Goal: Communication & Community: Answer question/provide support

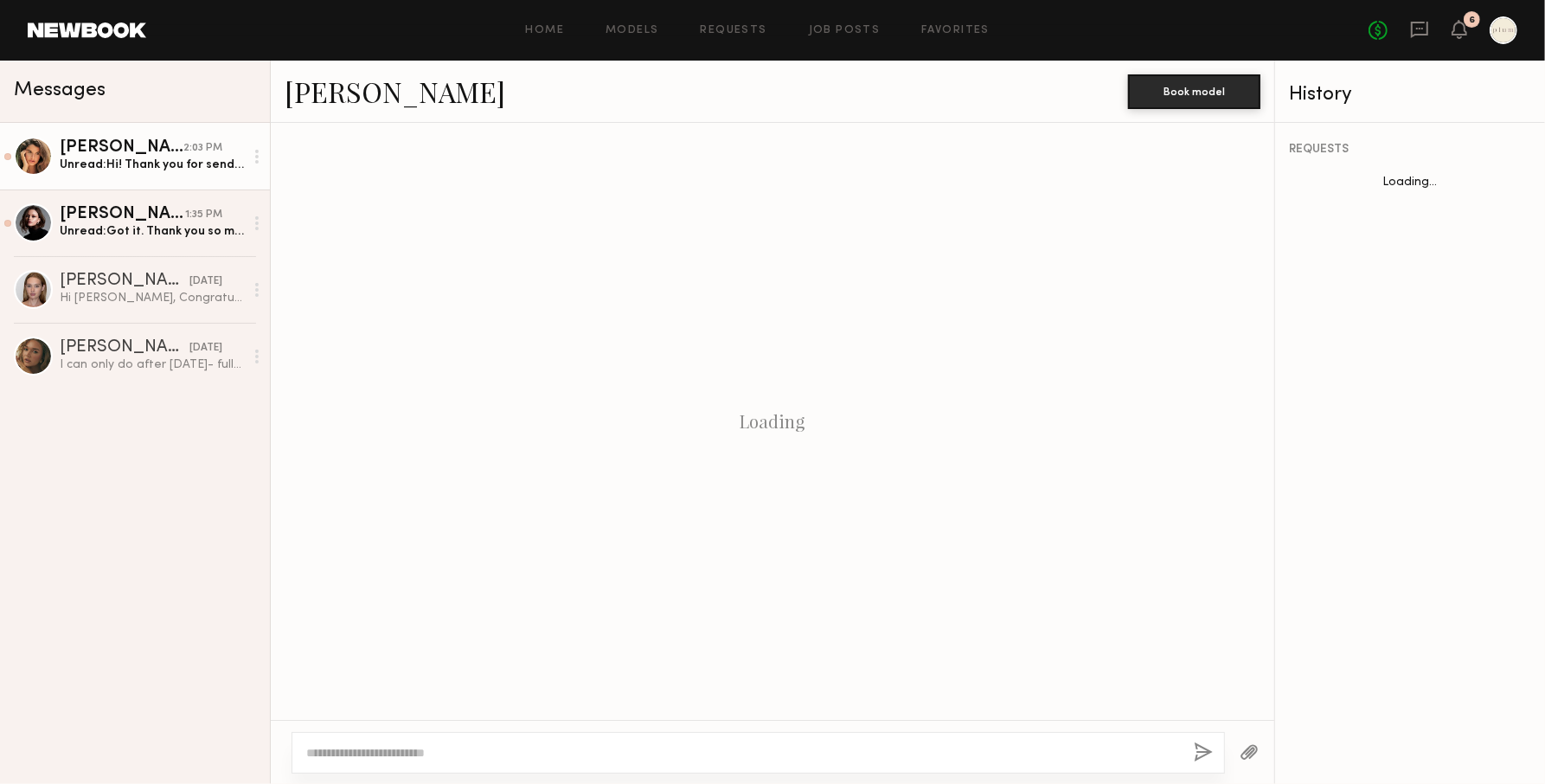
scroll to position [1447, 0]
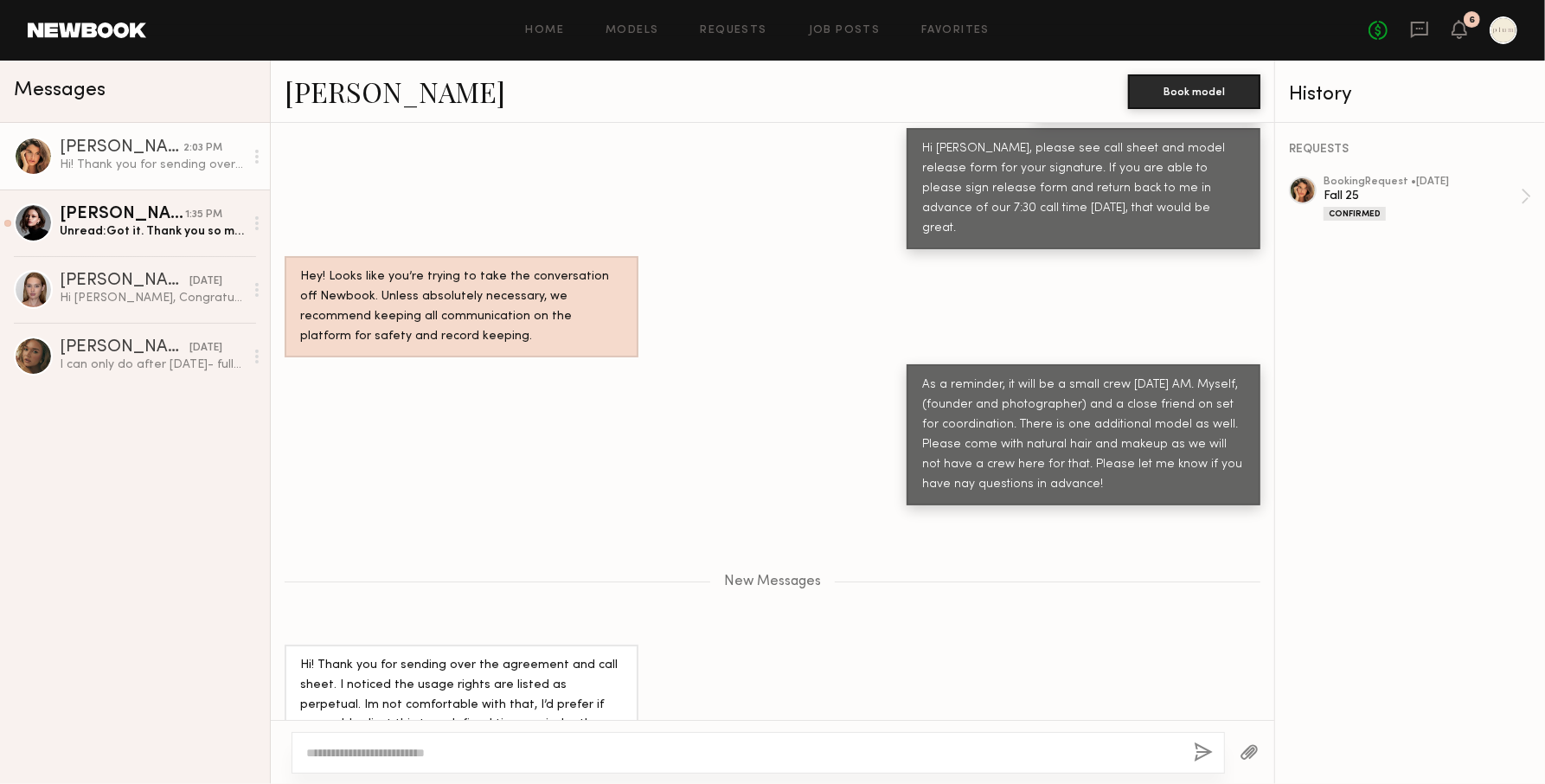
click at [449, 758] on textarea at bounding box center [743, 752] width 874 height 17
type textarea "*"
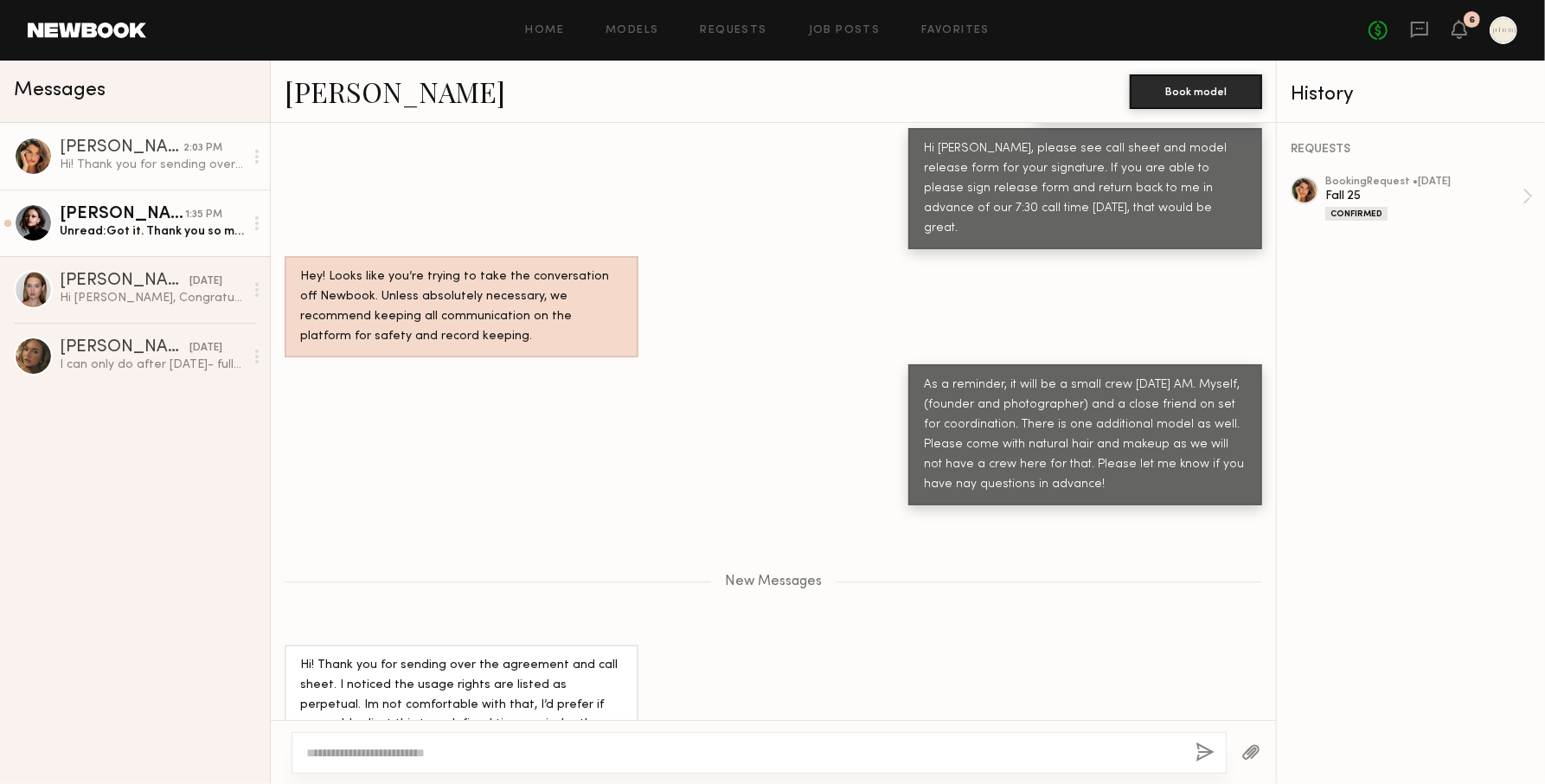
click at [133, 216] on div "[PERSON_NAME]" at bounding box center [122, 214] width 126 height 17
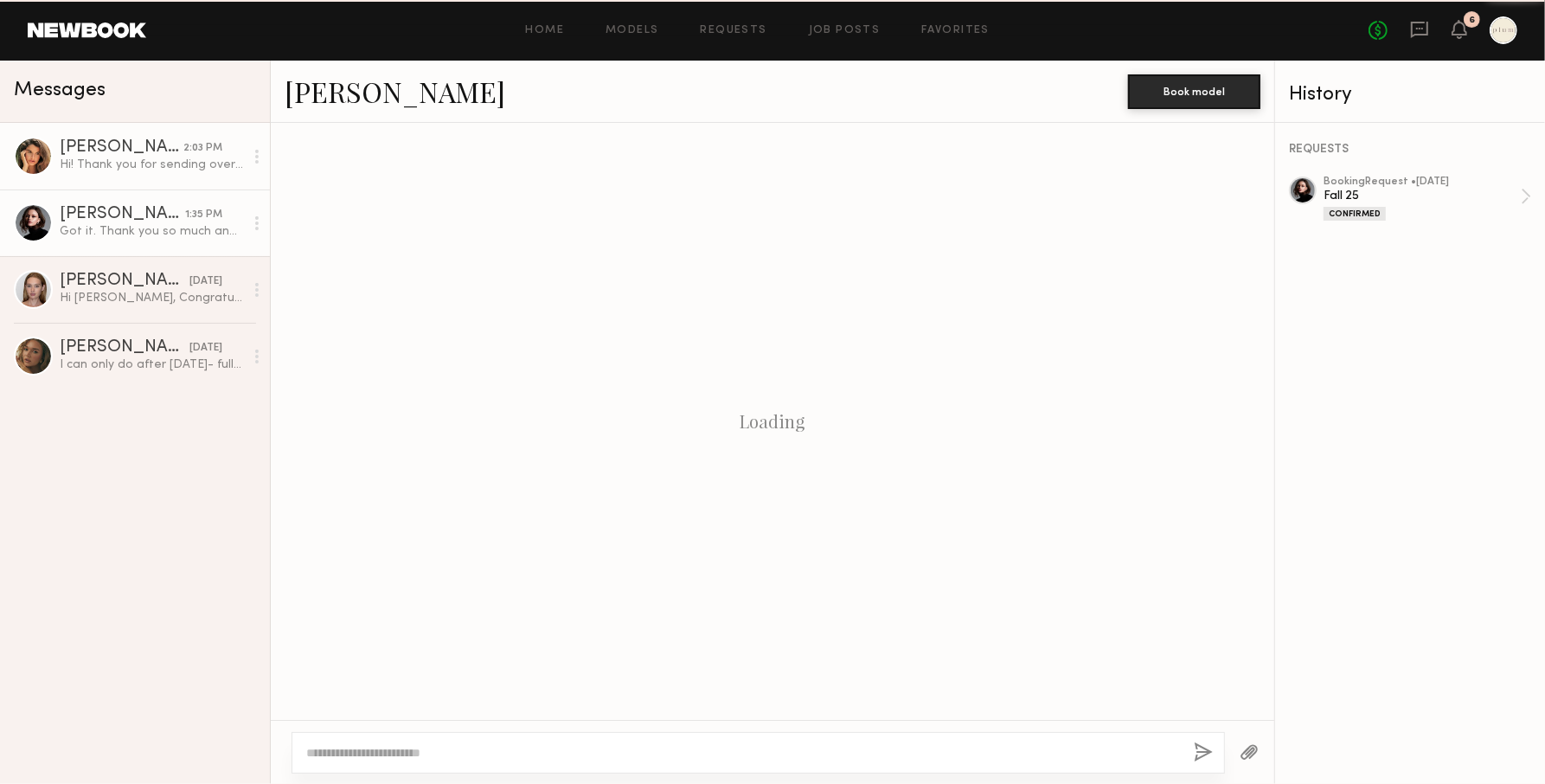
scroll to position [1149, 0]
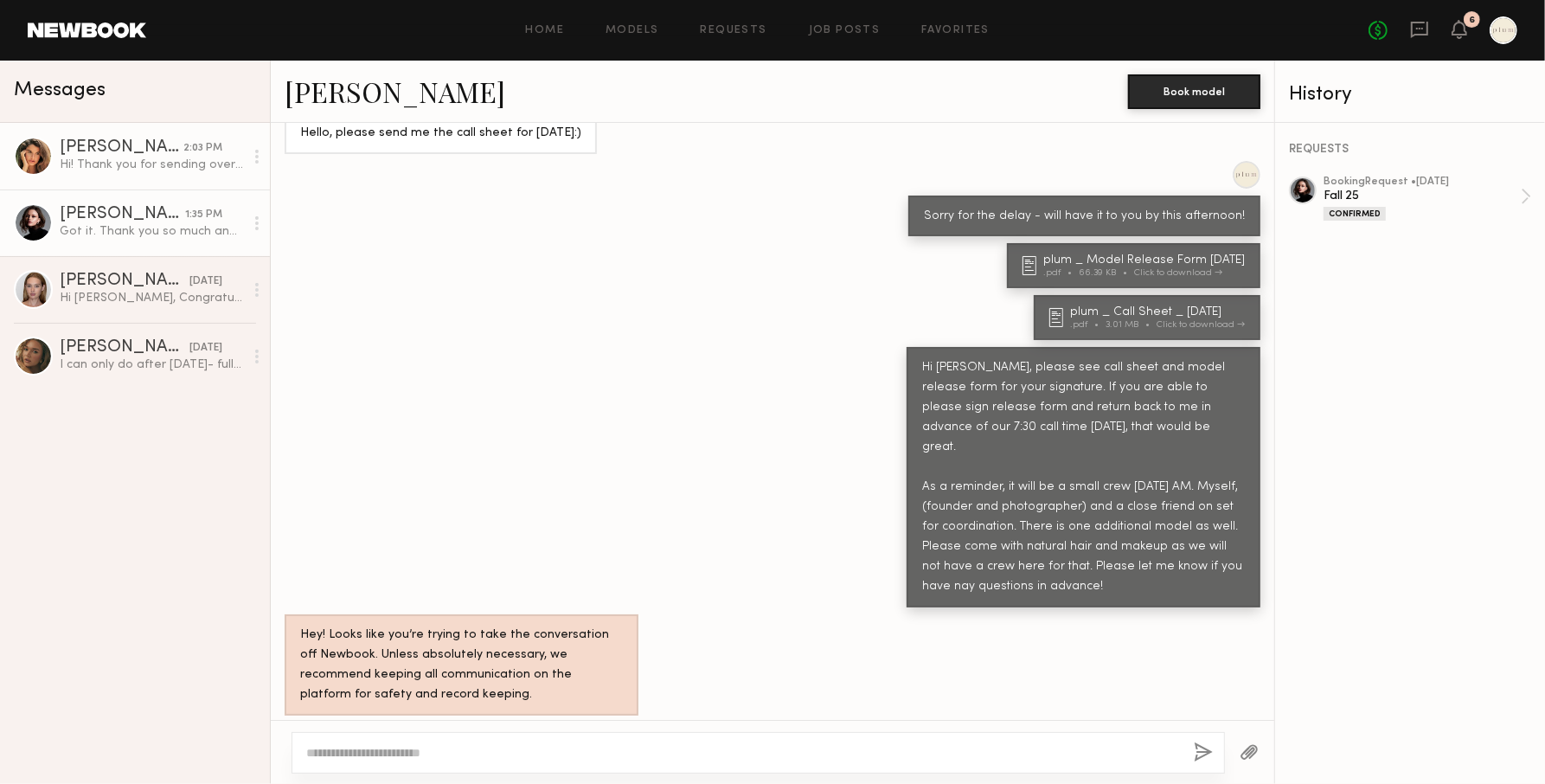
click at [129, 167] on div "Hi! Thank you for sending over the agreement and call sheet. I noticed the usag…" at bounding box center [151, 164] width 184 height 16
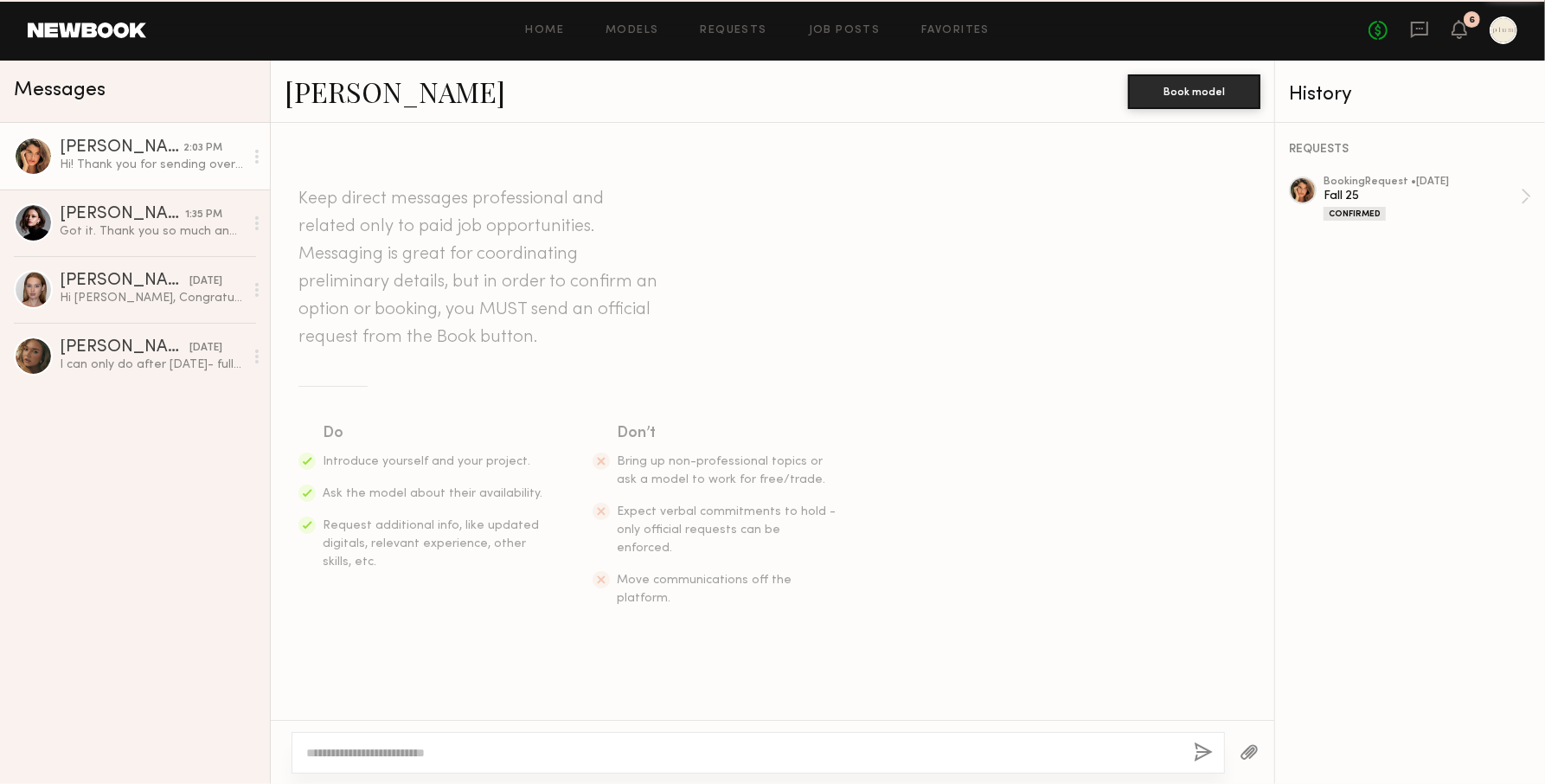
scroll to position [1317, 0]
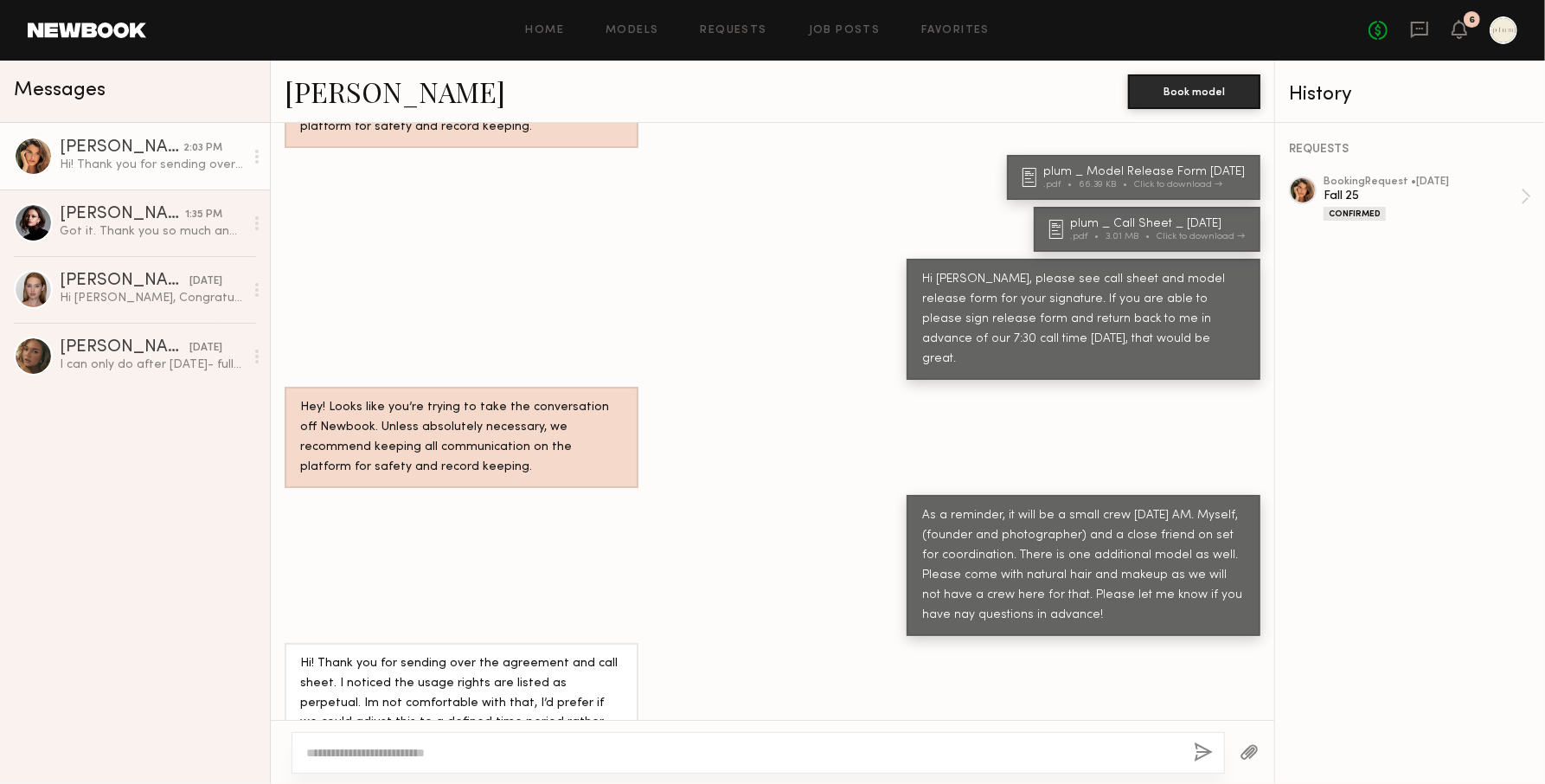
click at [1253, 756] on button "button" at bounding box center [1249, 753] width 19 height 22
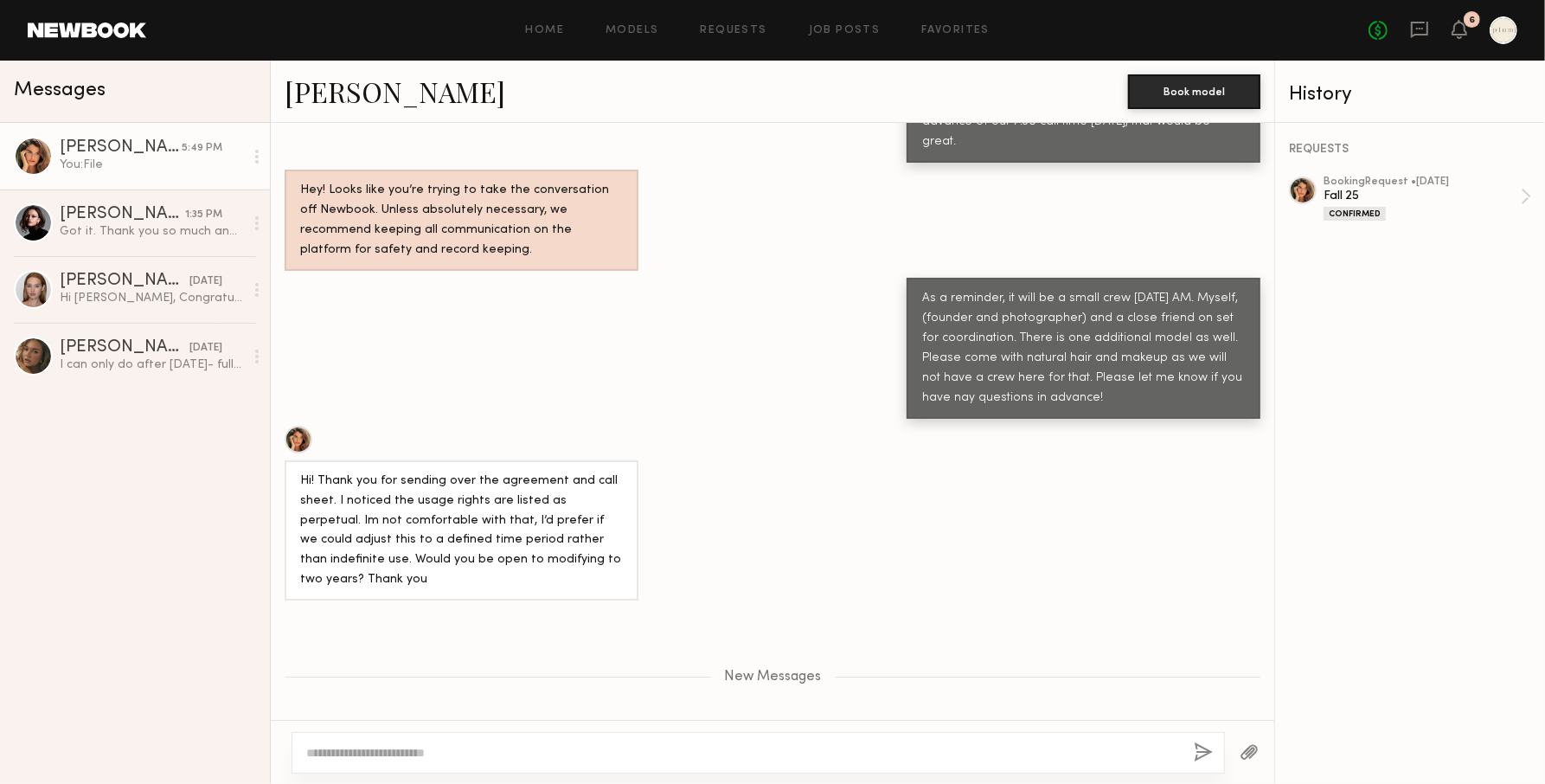
click at [615, 752] on textarea at bounding box center [743, 752] width 874 height 17
type textarea "**********"
click at [1200, 754] on button "button" at bounding box center [1205, 753] width 19 height 22
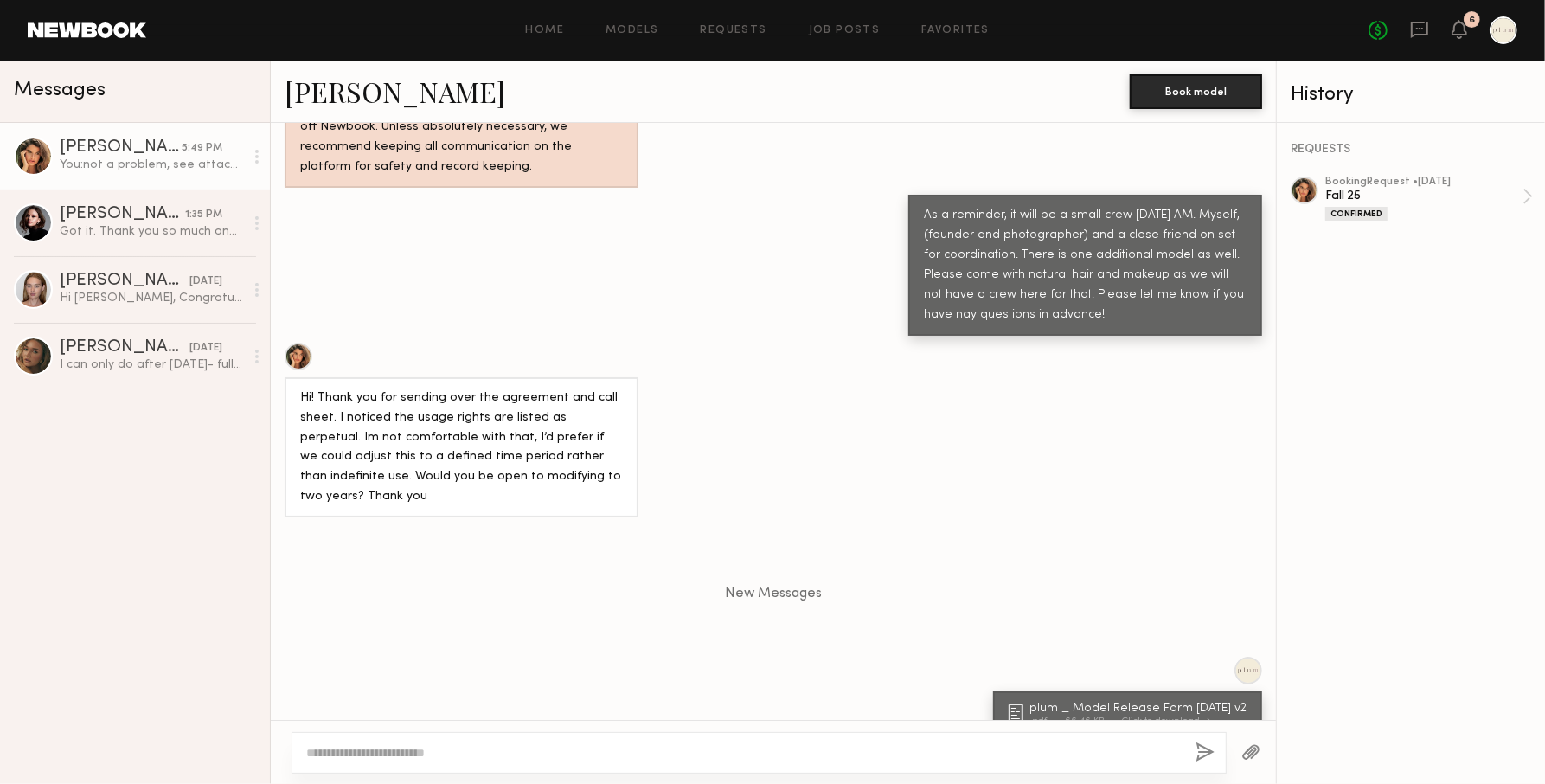
click at [858, 743] on div "not a problem, see attached" at bounding box center [774, 764] width 1005 height 42
click at [613, 656] on div "plum _ Model Release Form [DATE] v2 .pdf 66.46 KB Click to download" at bounding box center [774, 696] width 1005 height 79
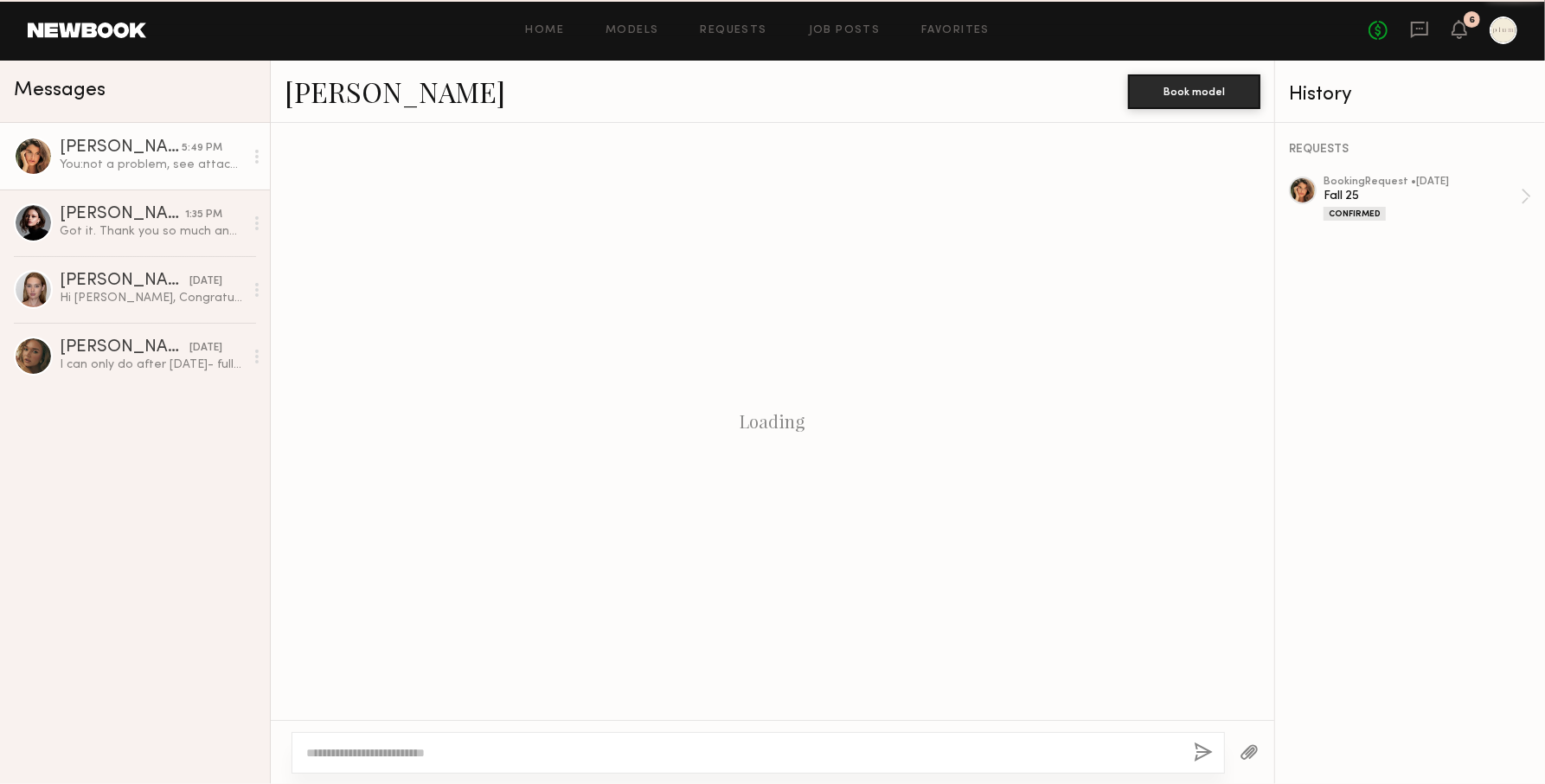
scroll to position [1291, 0]
